Goal: Task Accomplishment & Management: Manage account settings

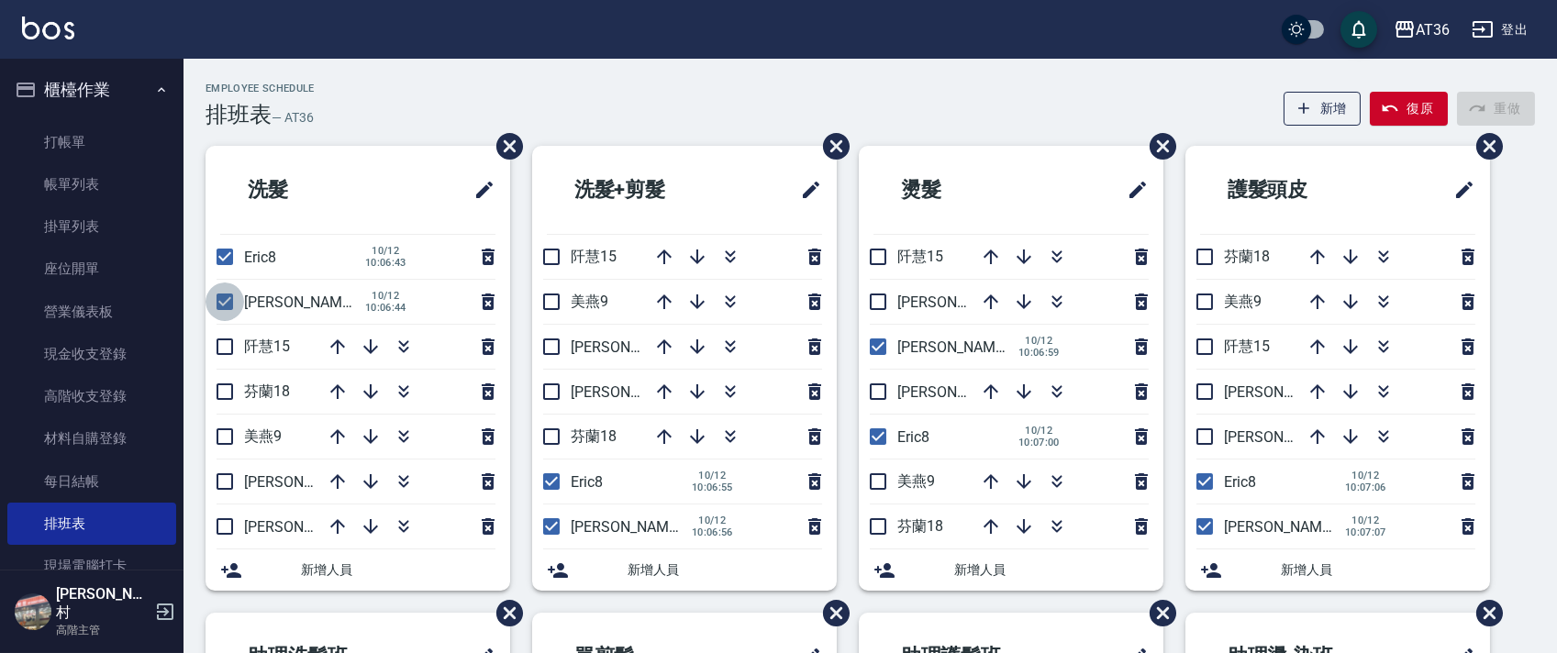
click at [227, 301] on input "checkbox" at bounding box center [225, 302] width 39 height 39
checkbox input "false"
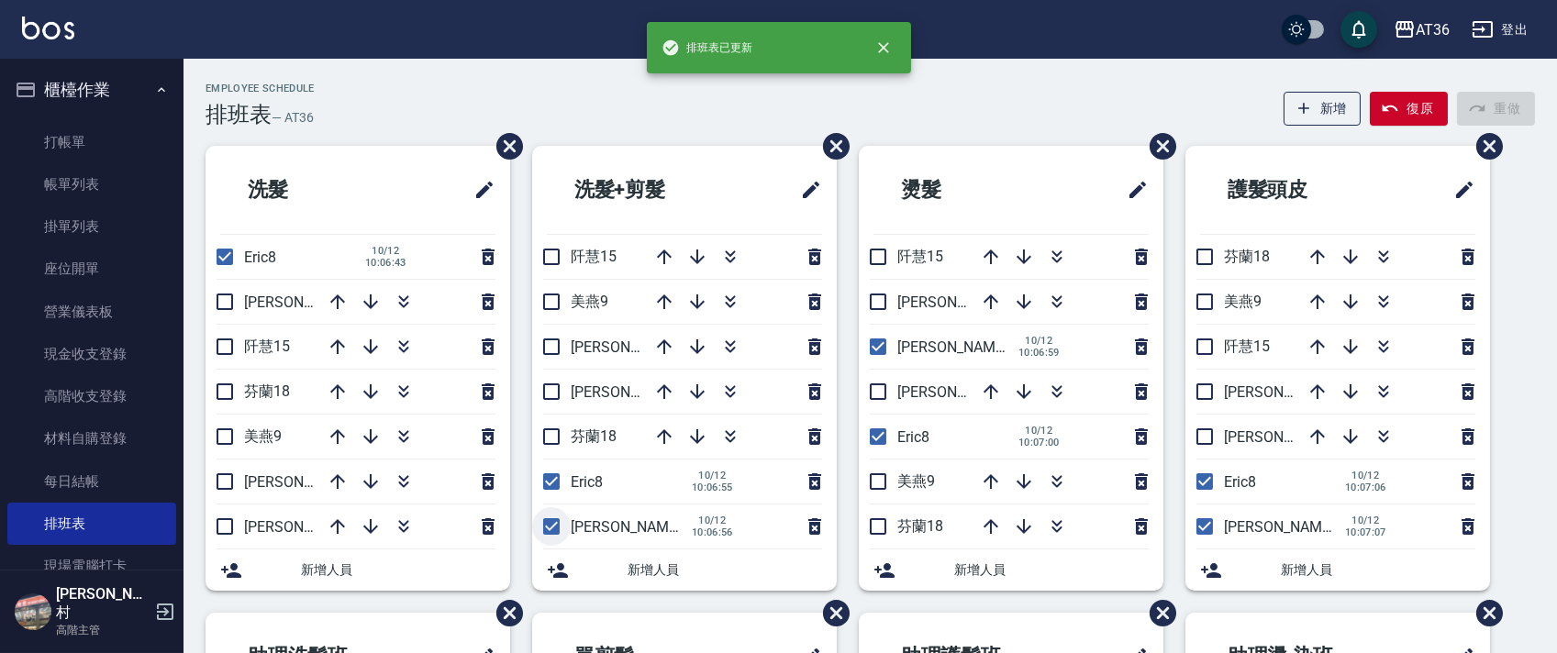
click at [547, 522] on input "checkbox" at bounding box center [551, 526] width 39 height 39
checkbox input "false"
click at [871, 351] on input "checkbox" at bounding box center [878, 347] width 39 height 39
checkbox input "false"
click at [1210, 527] on input "checkbox" at bounding box center [1205, 526] width 39 height 39
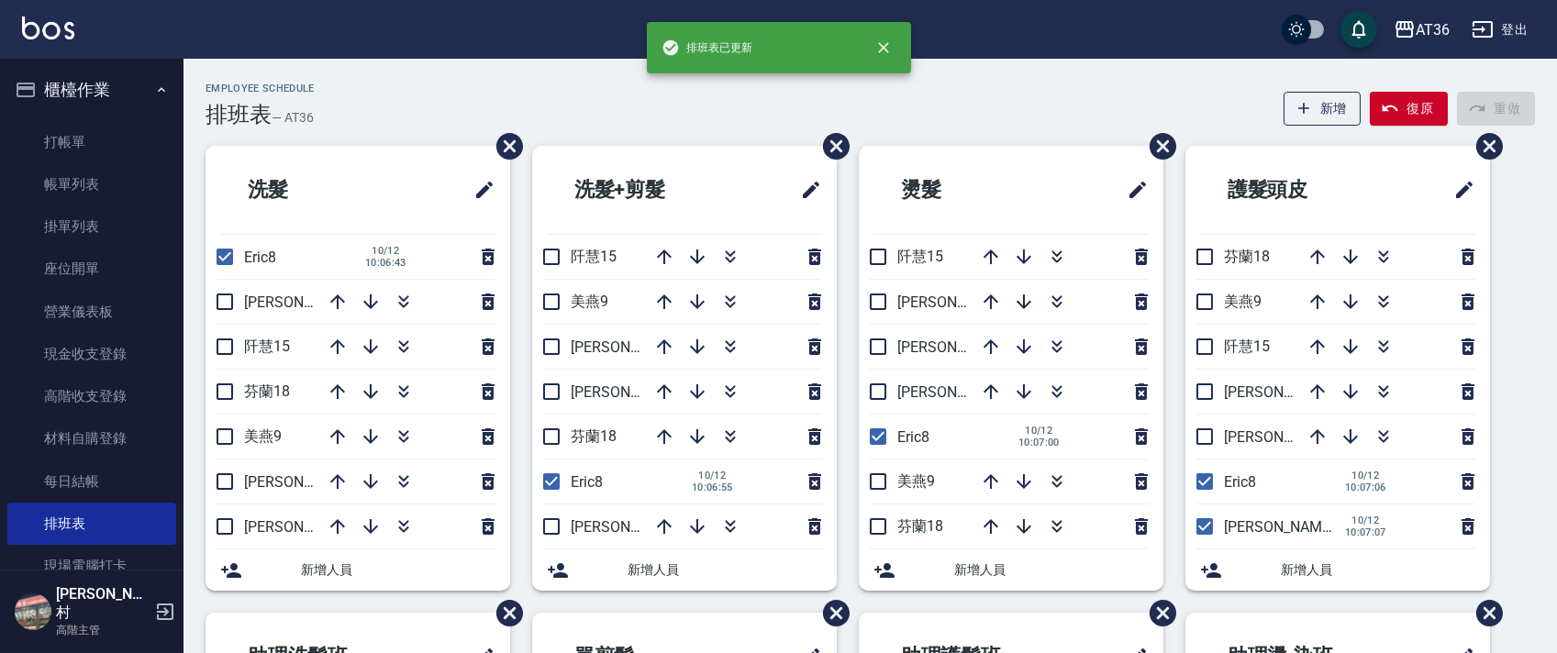
checkbox input "false"
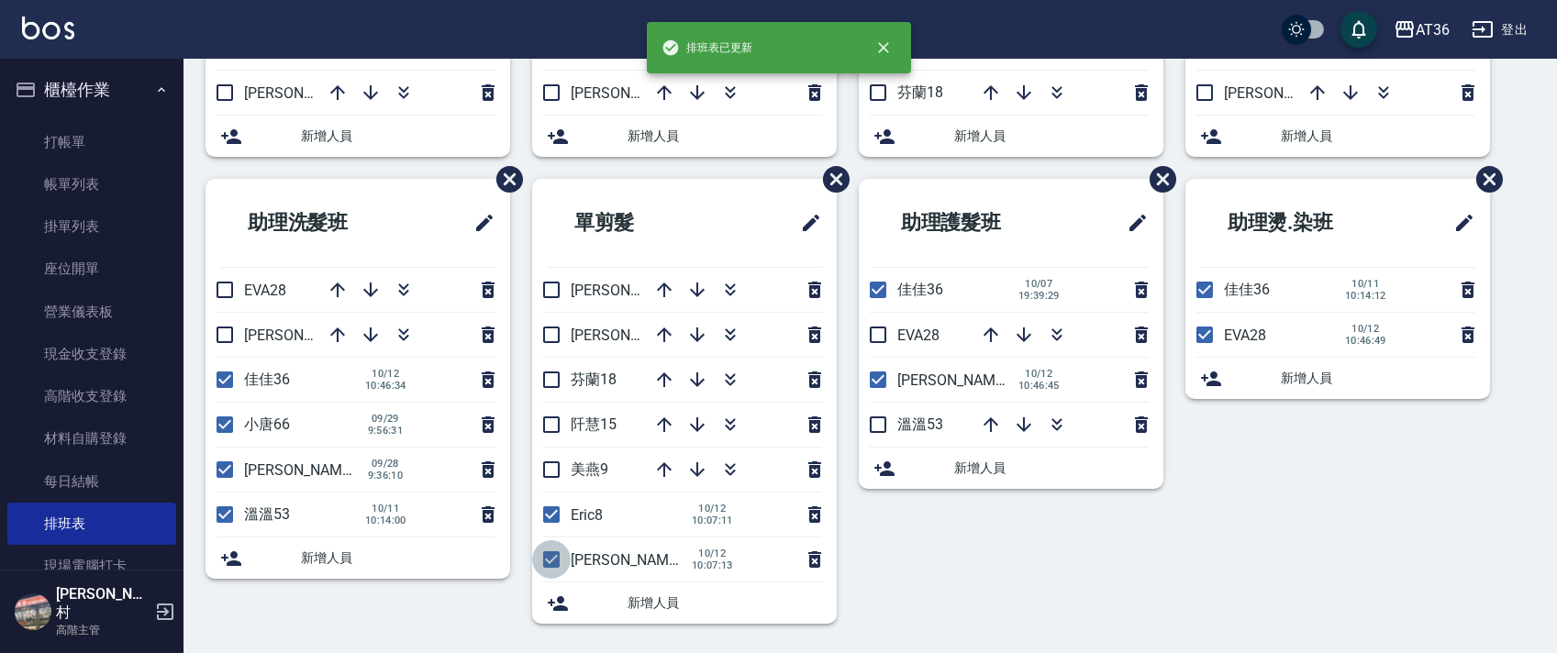
click at [559, 558] on input "checkbox" at bounding box center [551, 560] width 39 height 39
checkbox input "false"
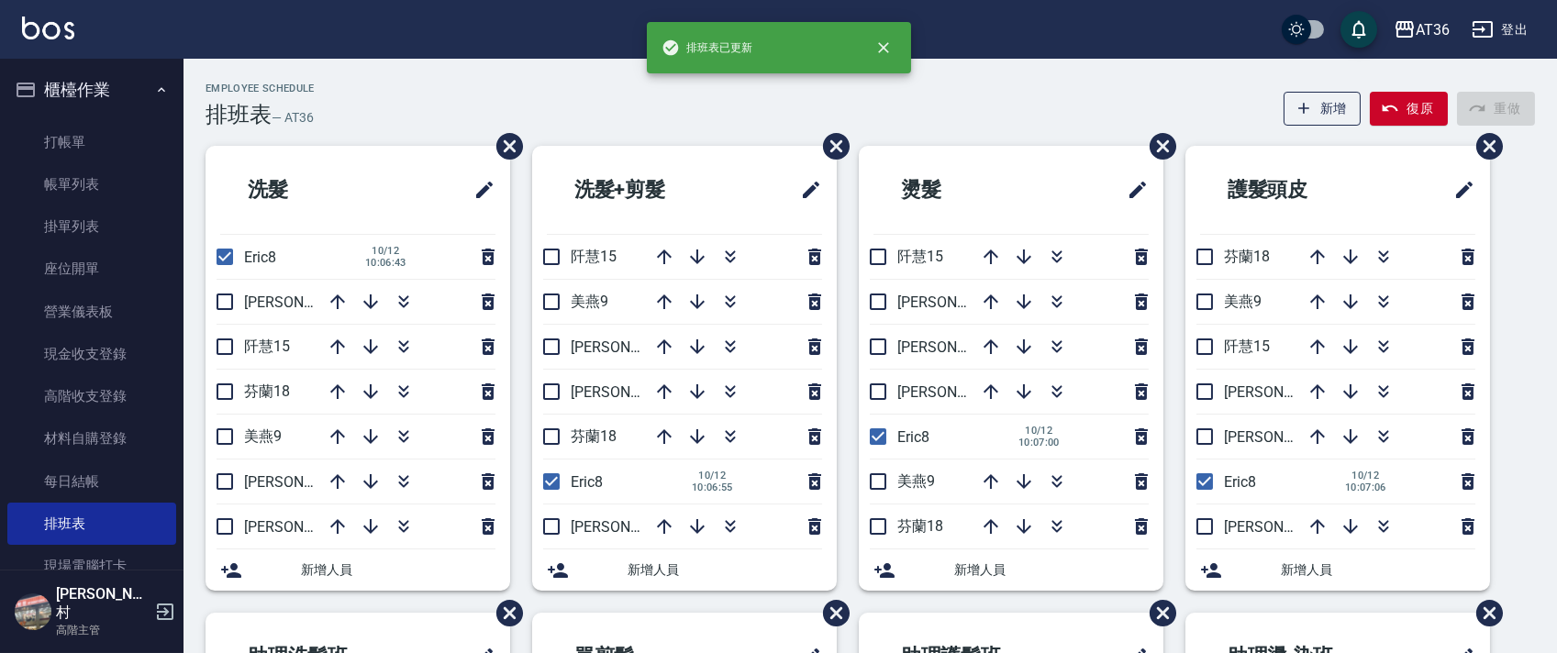
click at [636, 143] on div "Employee Schedule 排班表 — AT36 新增 復原 重做 洗髮 Eric8 [DATE] 10:06:43 伶伶6 [PERSON_NAME…" at bounding box center [871, 582] width 1374 height 998
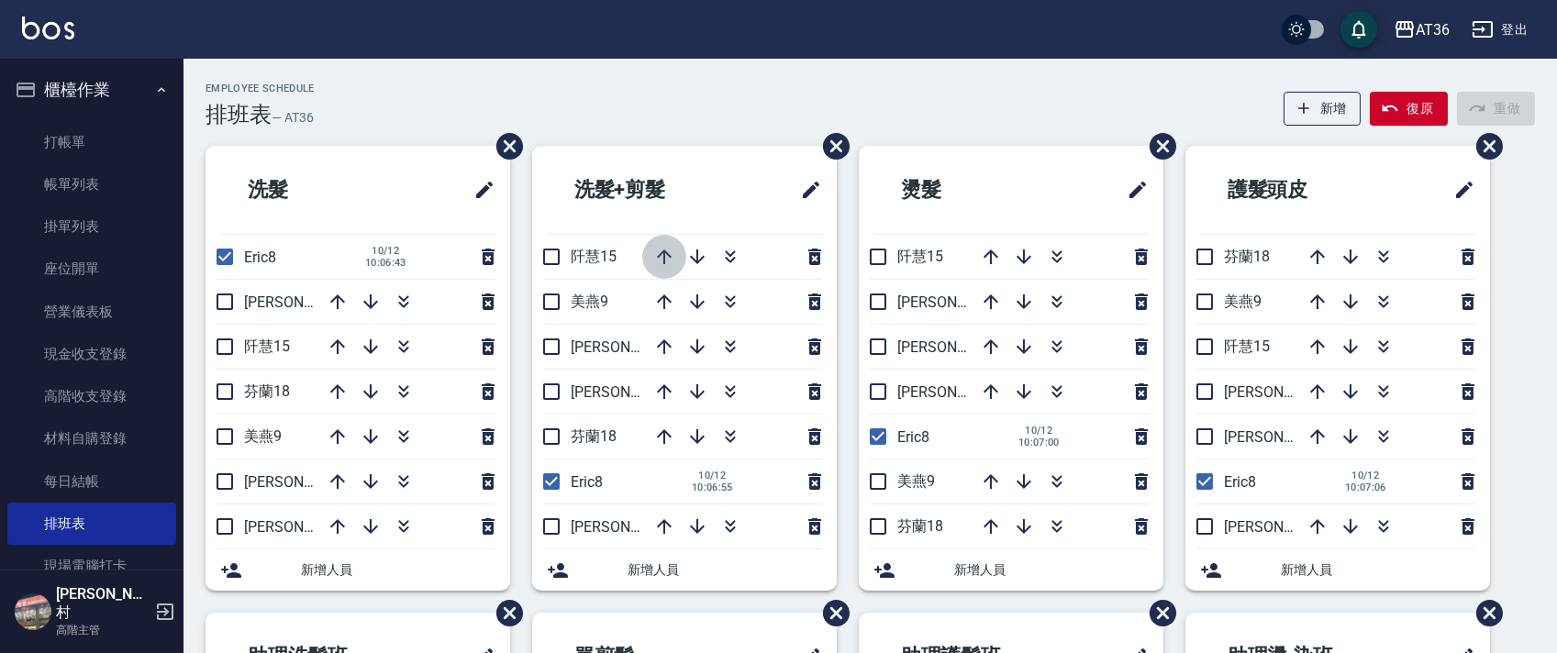
click at [661, 257] on icon "button" at bounding box center [664, 257] width 22 height 22
